Goal: Navigation & Orientation: Find specific page/section

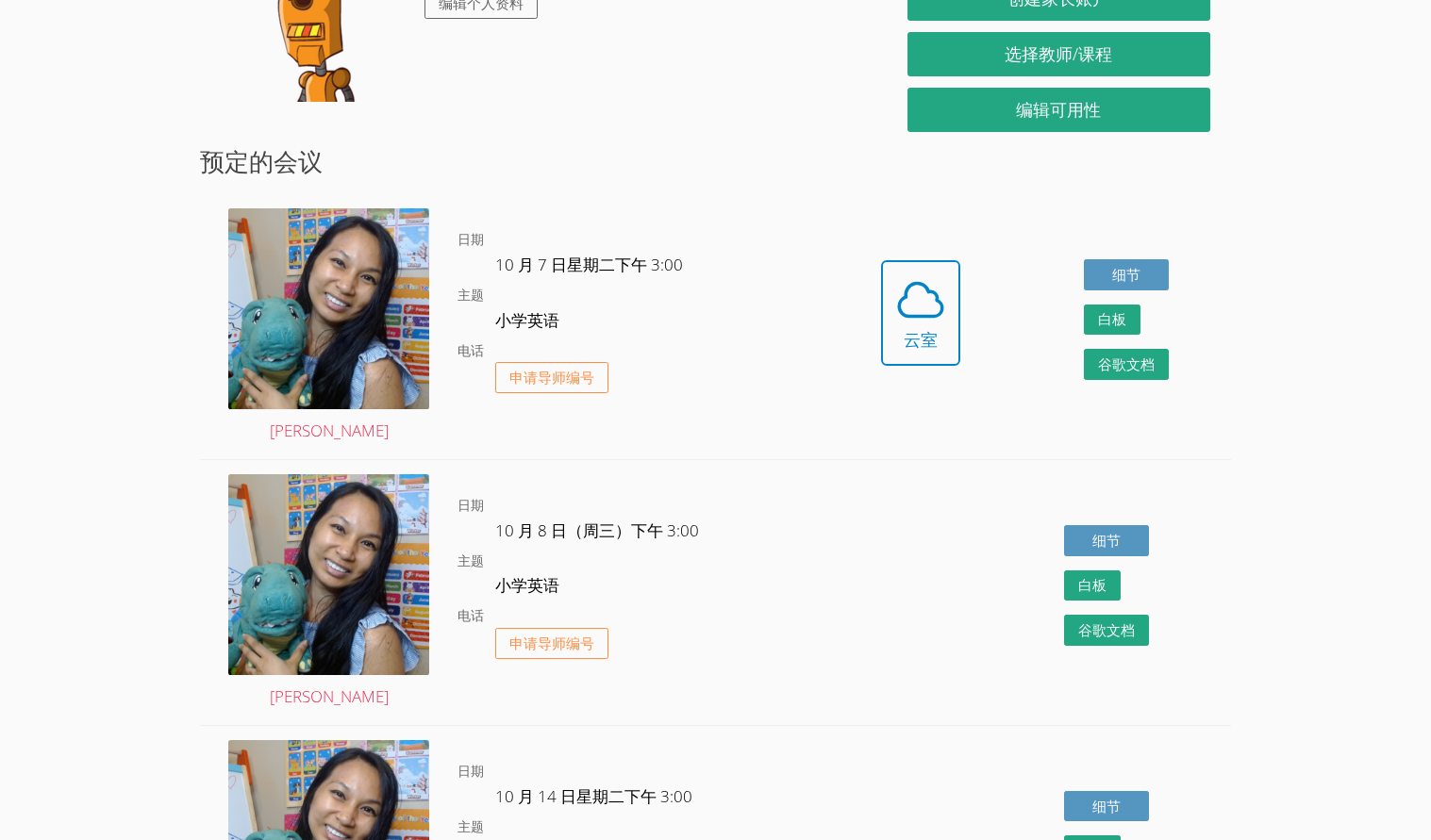
scroll to position [367, 0]
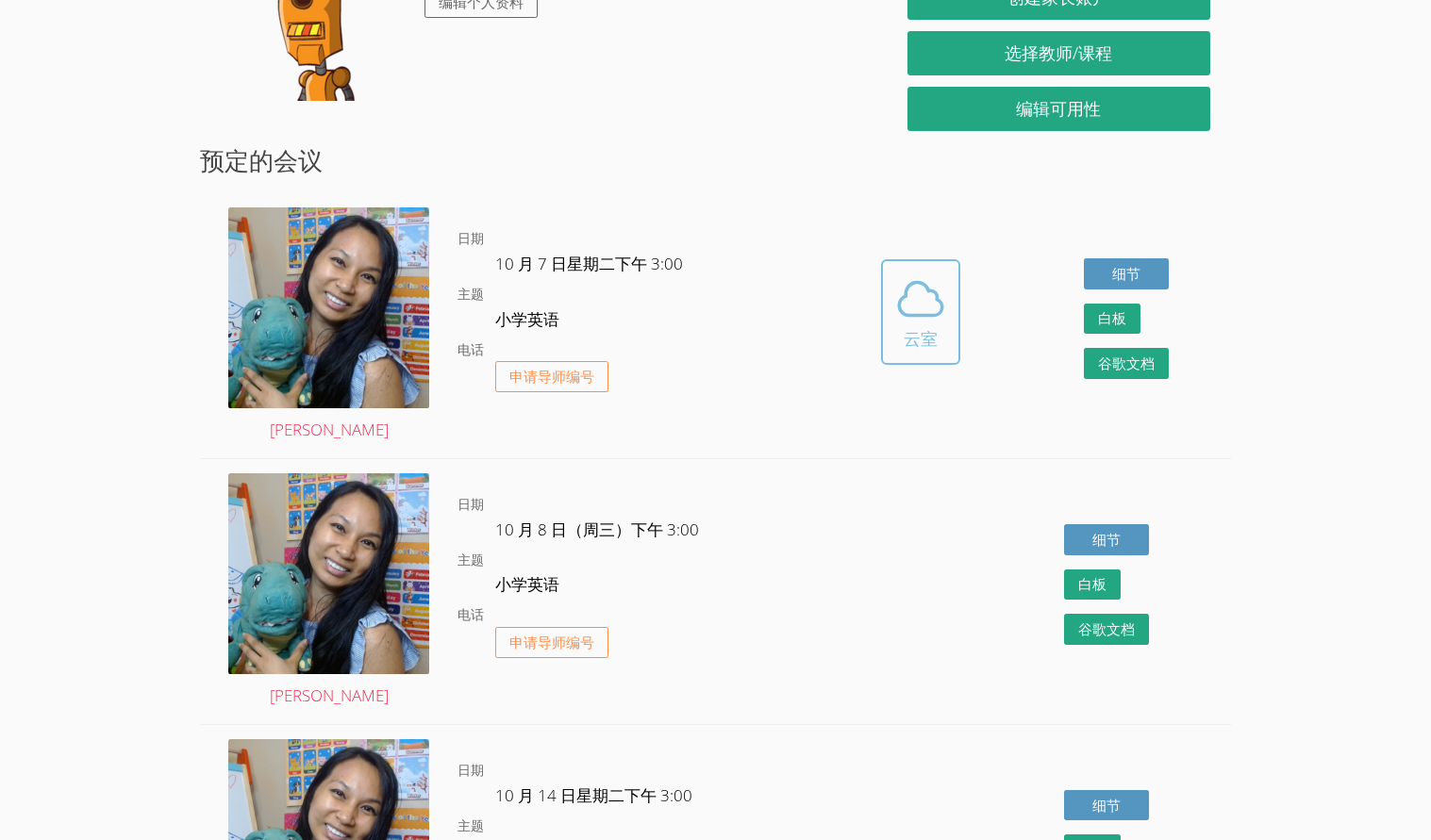
click at [900, 279] on icon at bounding box center [920, 299] width 53 height 53
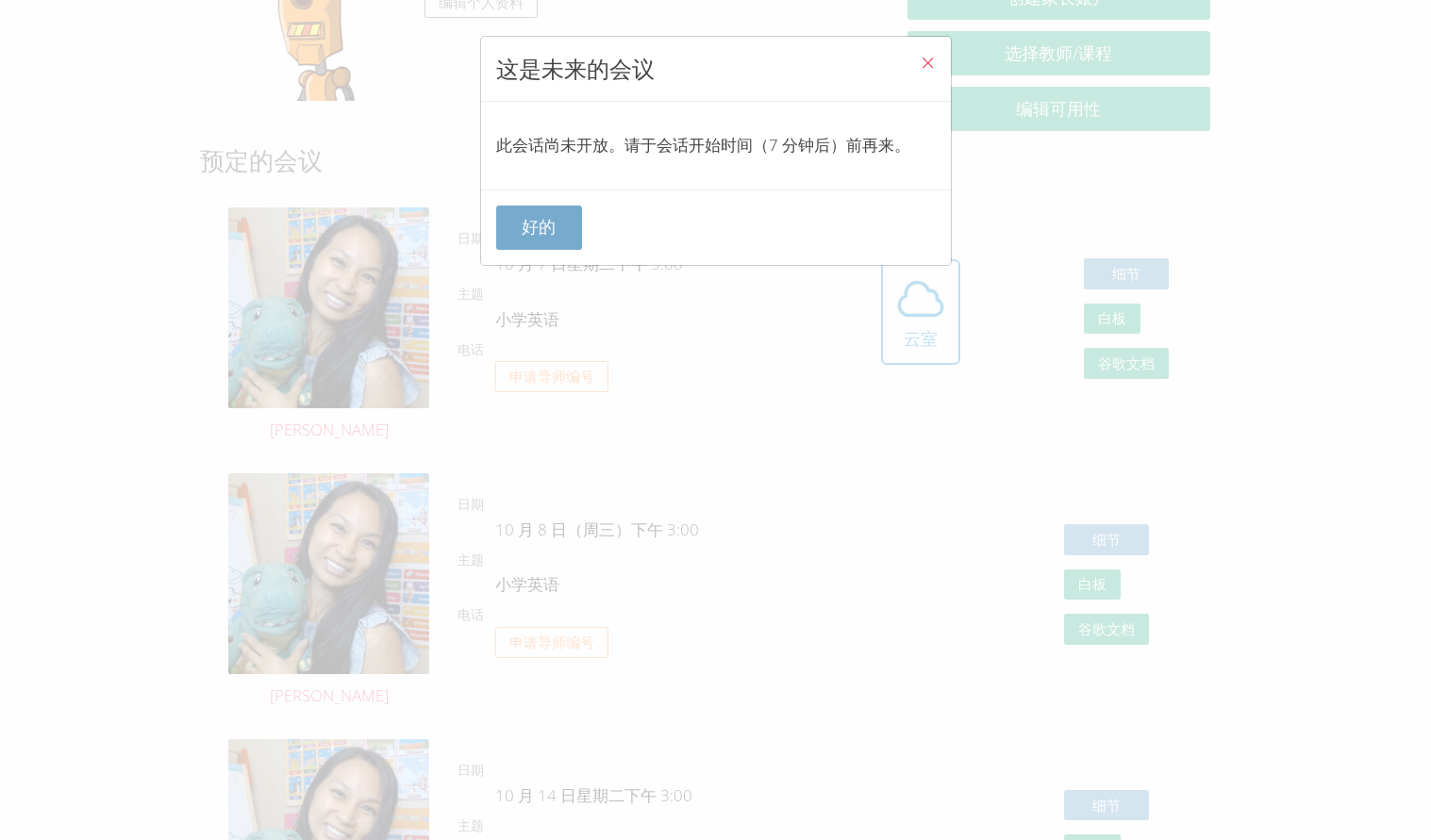
click at [539, 220] on font "好的" at bounding box center [538, 226] width 34 height 22
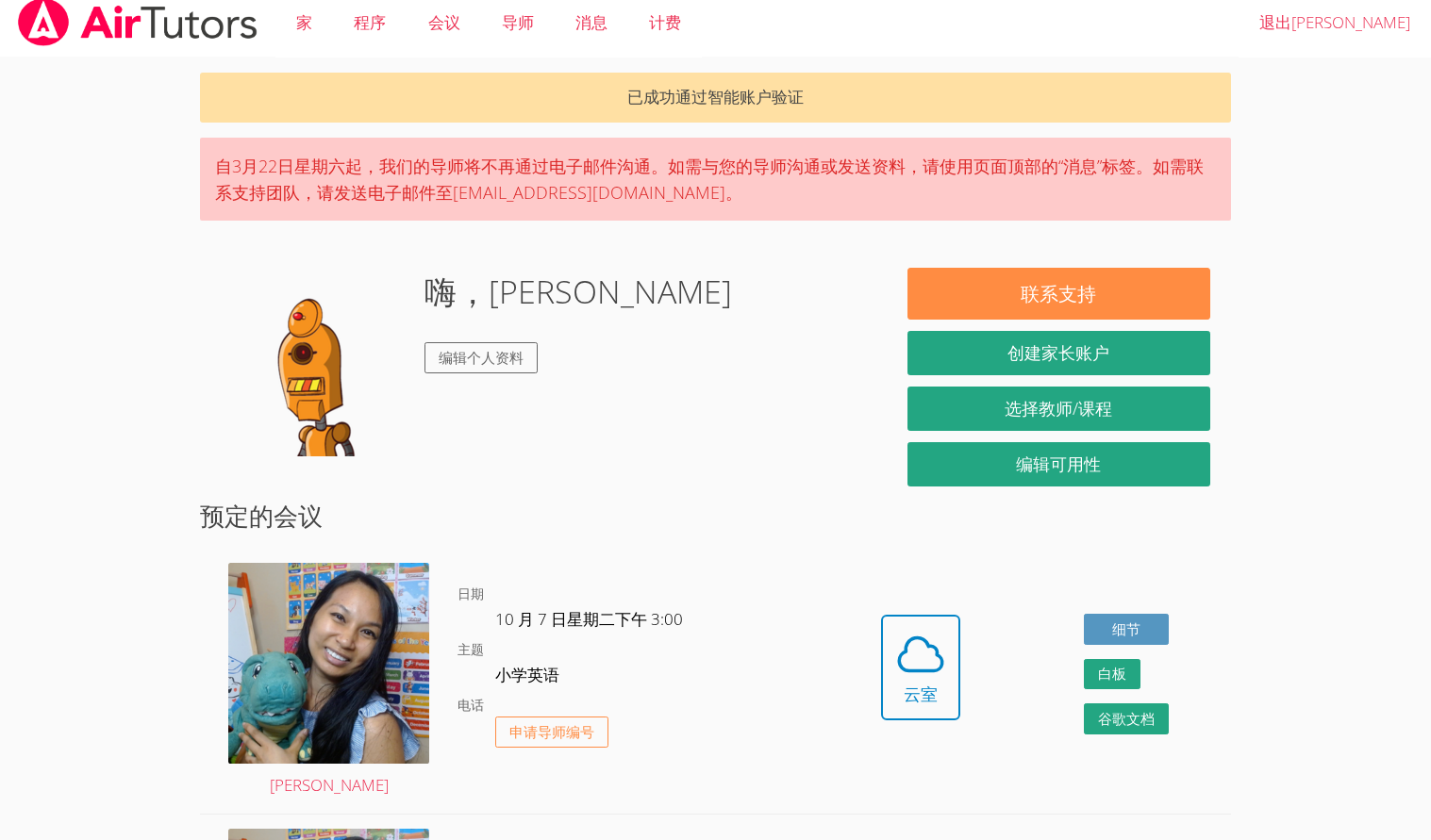
scroll to position [0, 0]
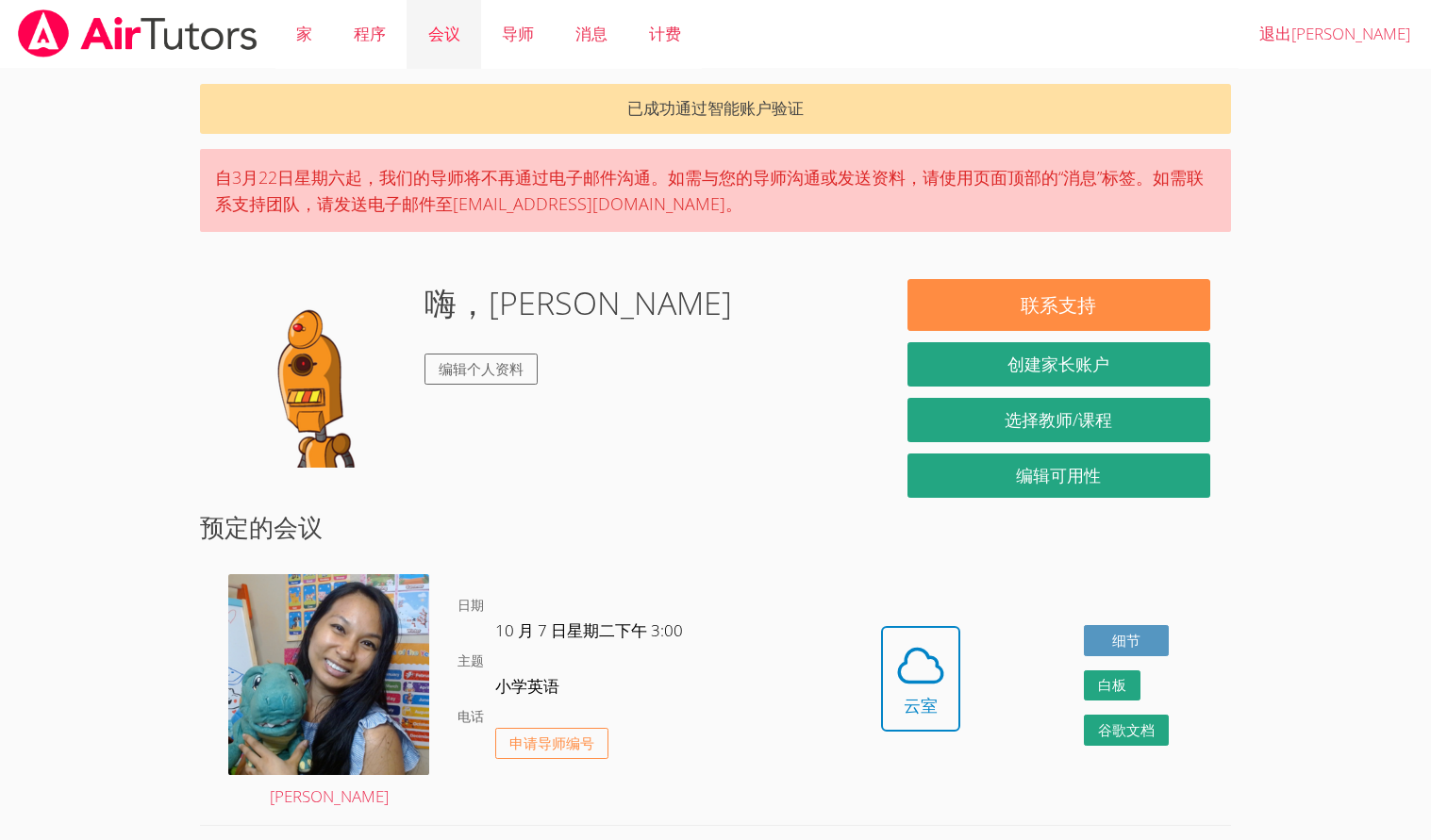
click at [436, 25] on font "会议" at bounding box center [444, 33] width 32 height 22
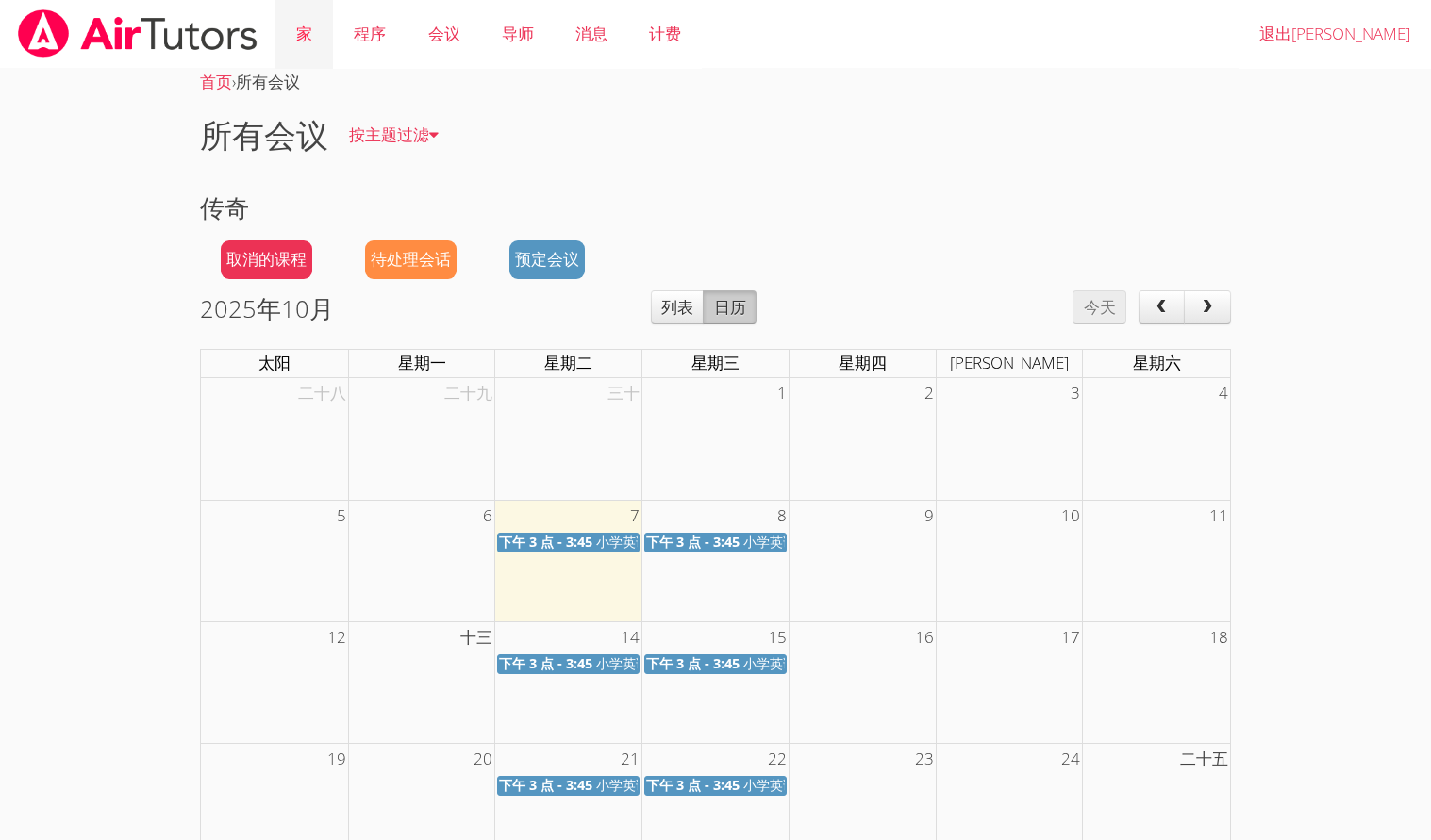
click at [299, 63] on link "家" at bounding box center [304, 34] width 58 height 68
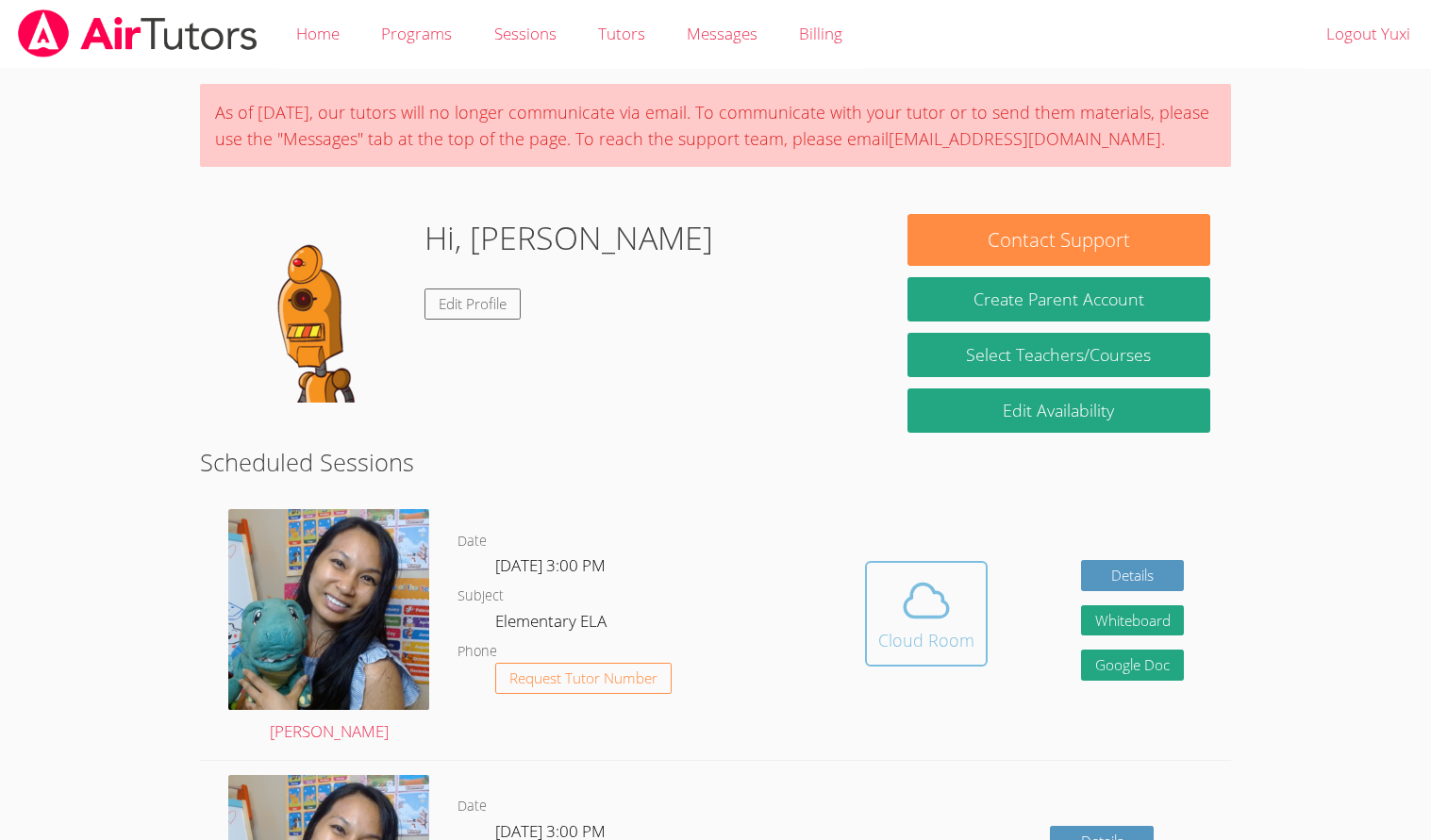
click at [914, 591] on icon at bounding box center [926, 600] width 53 height 53
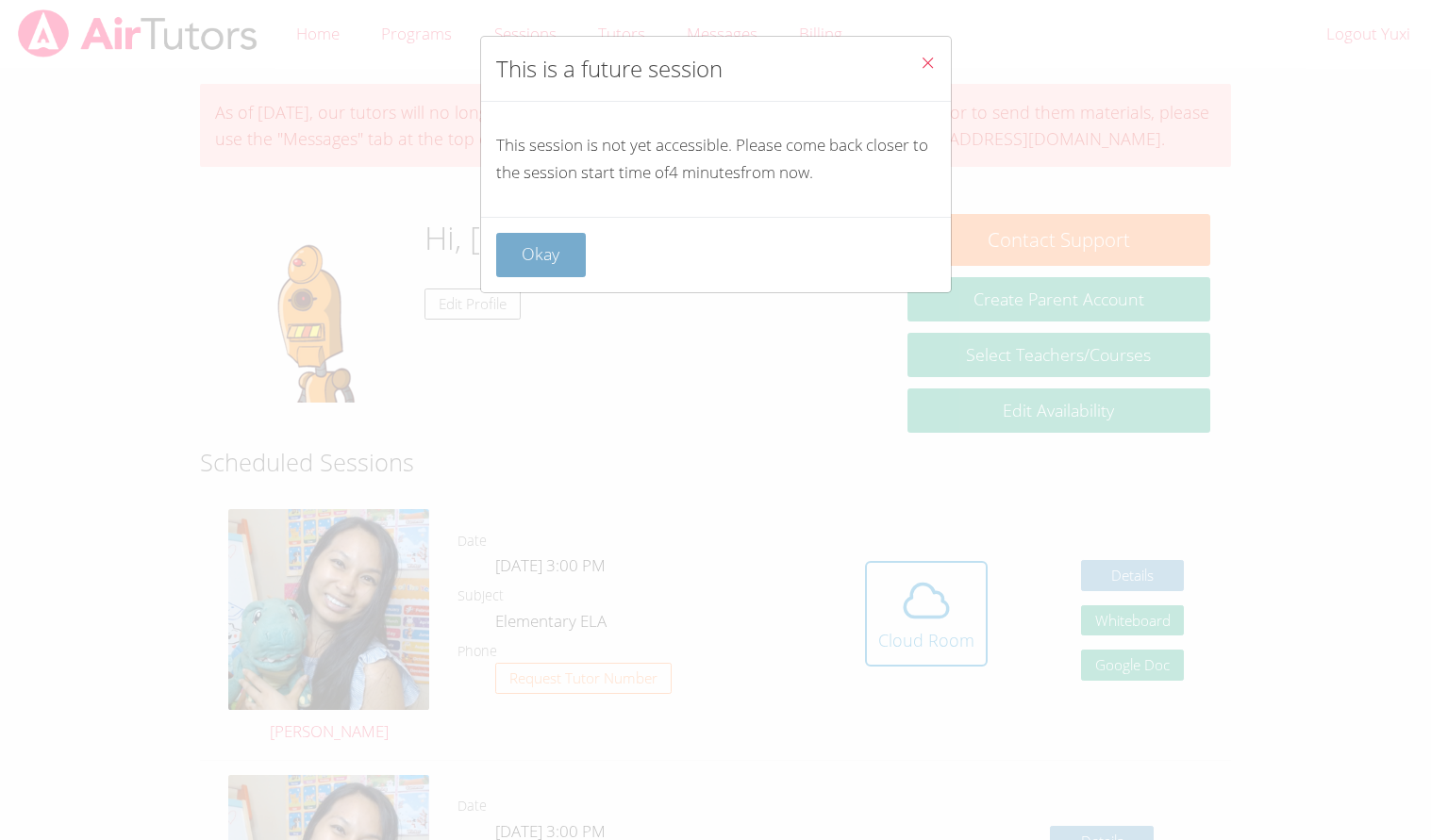
click at [540, 249] on button "Okay" at bounding box center [541, 254] width 91 height 44
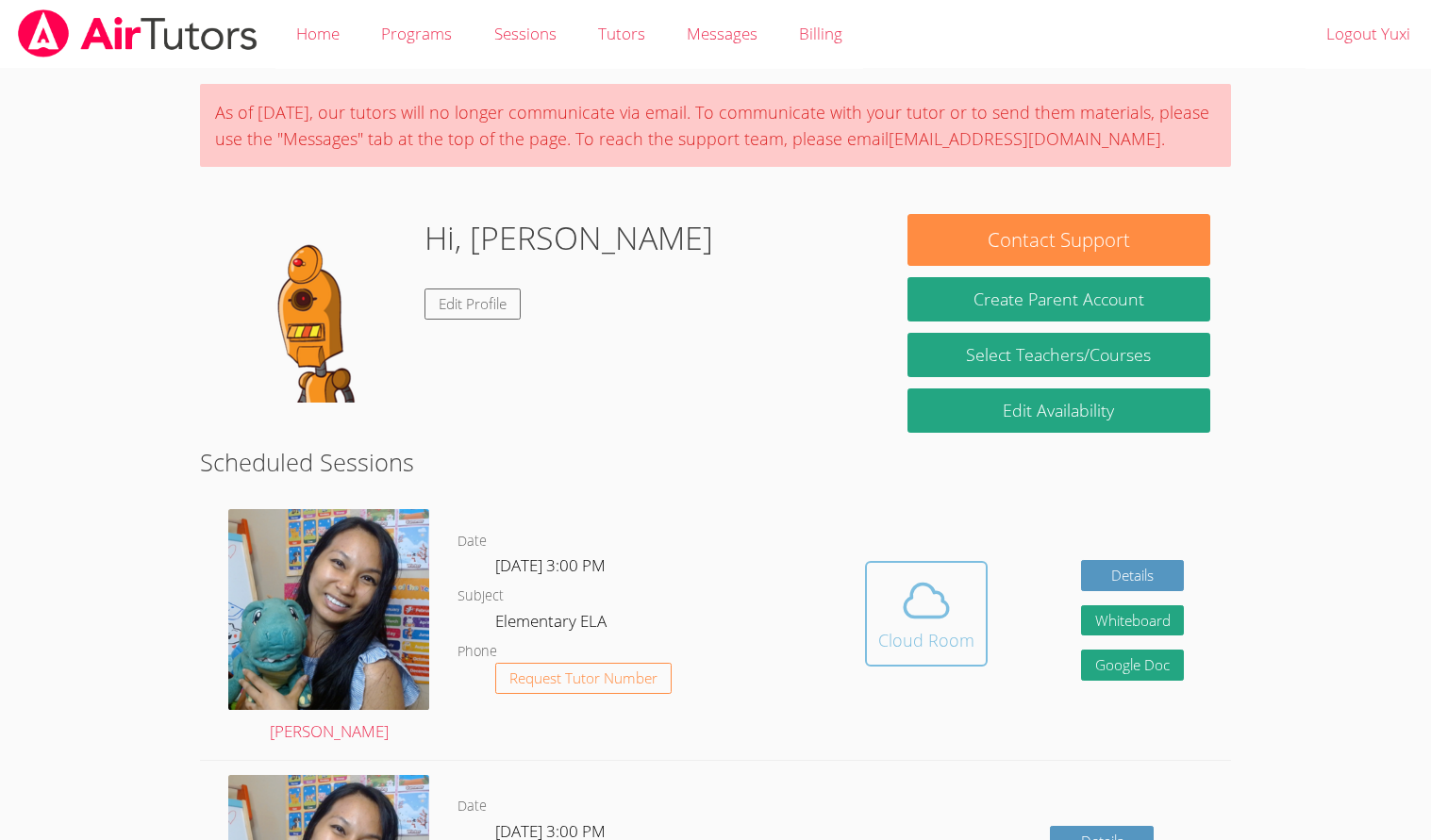
click at [958, 656] on button "Cloud Room" at bounding box center [925, 614] width 122 height 106
